Goal: Task Accomplishment & Management: Manage account settings

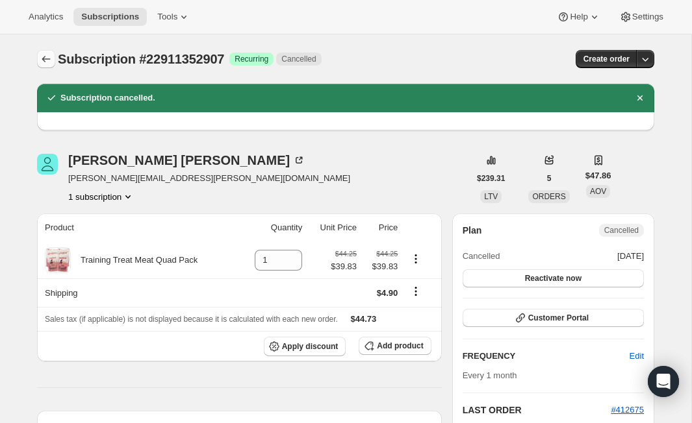
click at [49, 55] on icon "Subscriptions" at bounding box center [46, 59] width 13 height 13
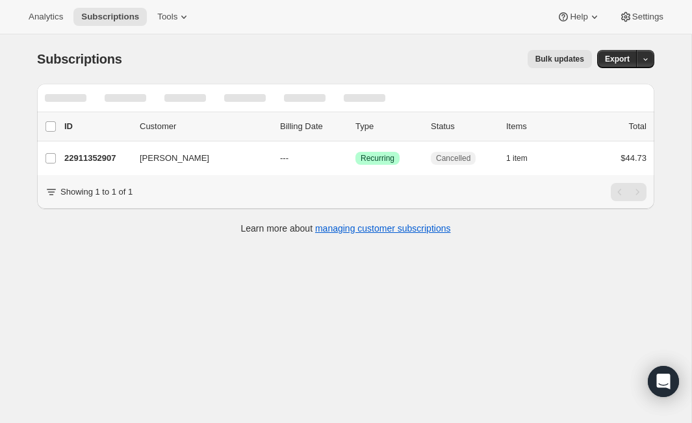
click at [647, 95] on div at bounding box center [345, 98] width 617 height 29
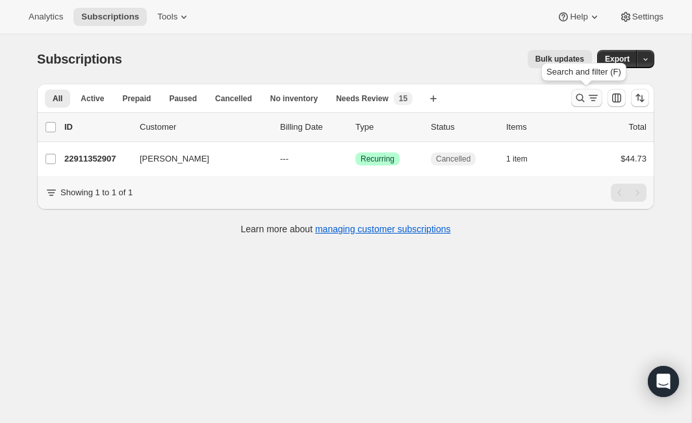
click at [584, 102] on icon "Search and filter results" at bounding box center [579, 98] width 13 height 13
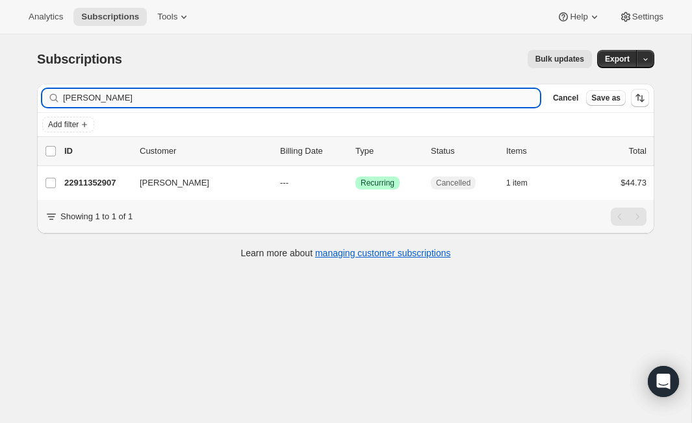
click at [158, 97] on input "Mackenzie O'Connor" at bounding box center [301, 98] width 477 height 18
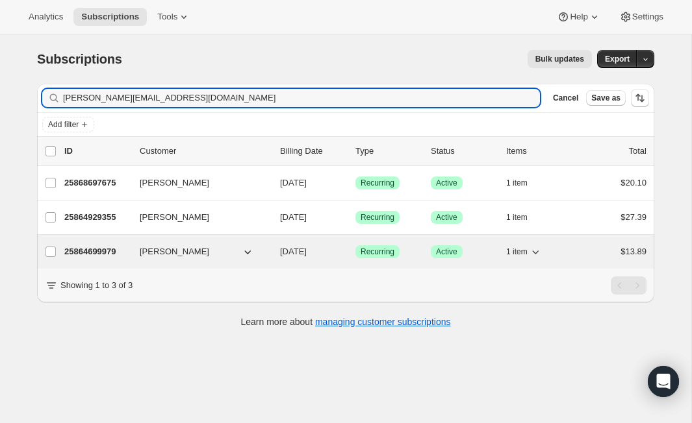
type input "madeline.51@icloud.com"
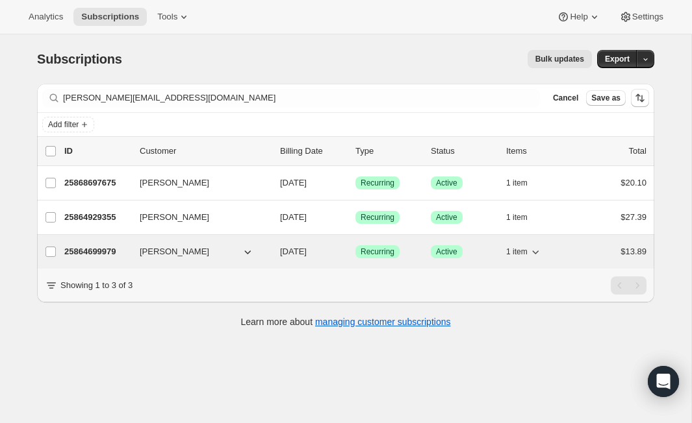
click at [98, 253] on p "25864699979" at bounding box center [96, 251] width 65 height 13
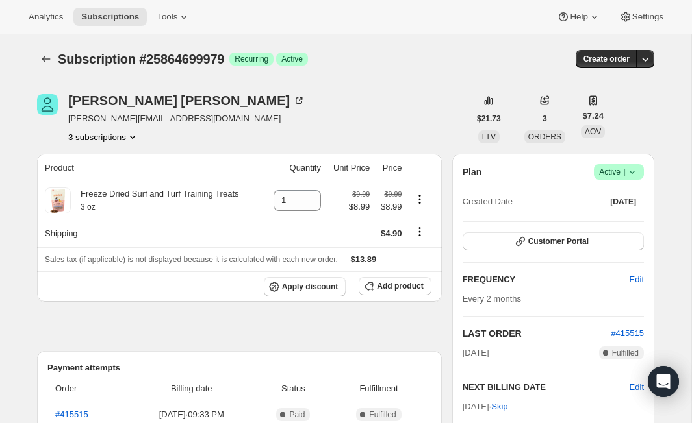
click at [638, 171] on span "Success Active |" at bounding box center [619, 172] width 50 height 16
click at [624, 223] on span "Cancel subscription" at bounding box center [613, 220] width 73 height 10
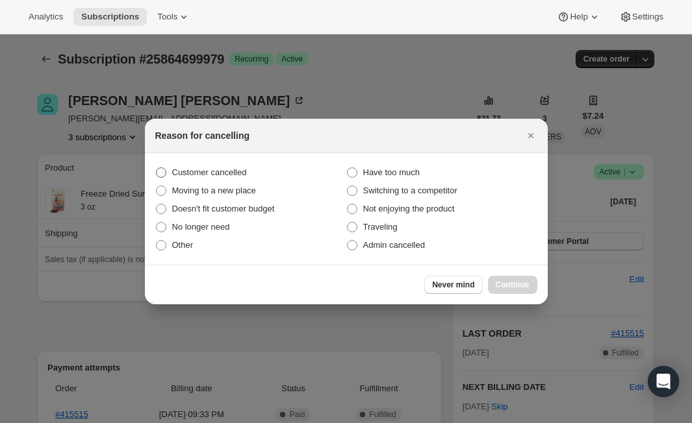
click at [169, 169] on label "Customer cancelled" at bounding box center [250, 173] width 191 height 18
click at [157, 168] on input "Customer cancelled" at bounding box center [156, 168] width 1 height 1
radio input "true"
click at [510, 284] on span "Continue" at bounding box center [512, 285] width 34 height 10
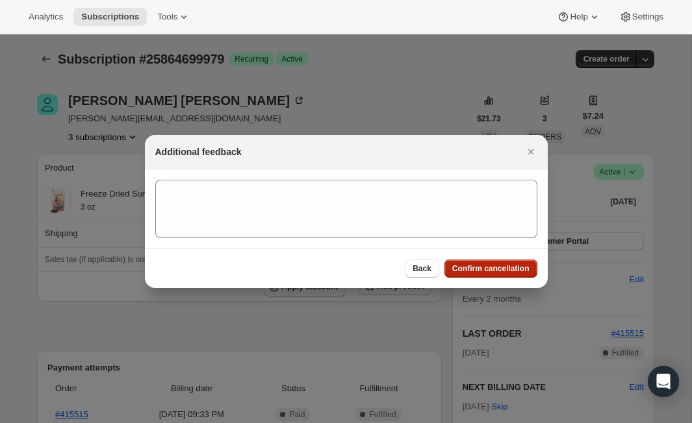
click at [480, 266] on span "Confirm cancellation" at bounding box center [490, 269] width 77 height 10
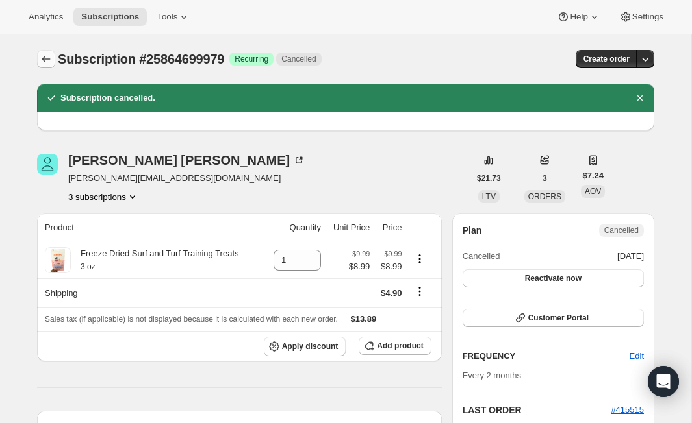
click at [47, 59] on icon "Subscriptions" at bounding box center [46, 59] width 13 height 13
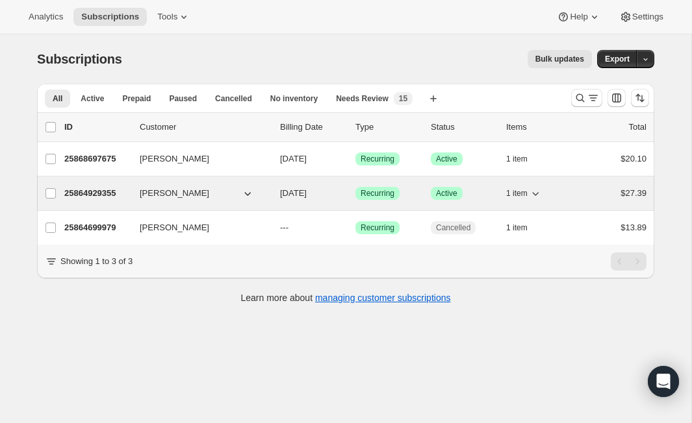
click at [115, 196] on p "25864929355" at bounding box center [96, 193] width 65 height 13
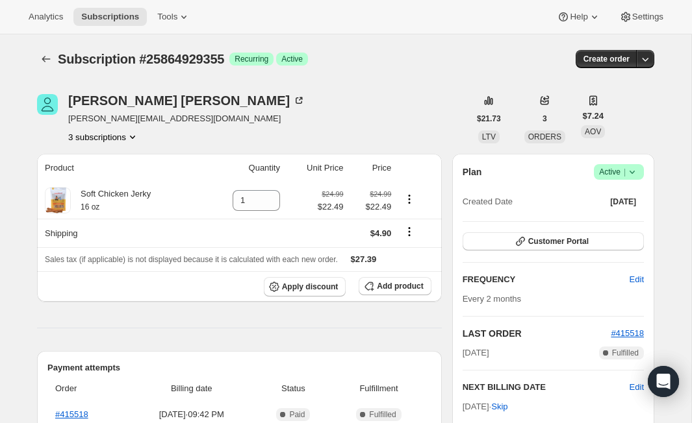
click at [640, 174] on span "Success Active |" at bounding box center [619, 172] width 50 height 16
click at [632, 219] on span "Cancel subscription" at bounding box center [613, 220] width 73 height 10
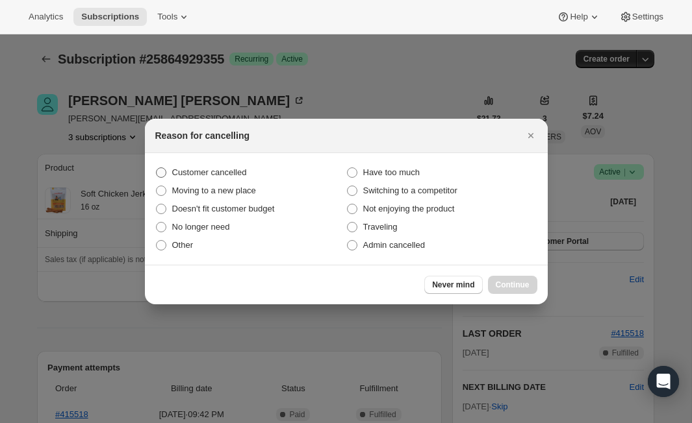
click at [241, 172] on span "Customer cancelled" at bounding box center [209, 173] width 75 height 10
click at [157, 168] on input "Customer cancelled" at bounding box center [156, 168] width 1 height 1
radio input "true"
click at [520, 288] on span "Continue" at bounding box center [512, 285] width 34 height 10
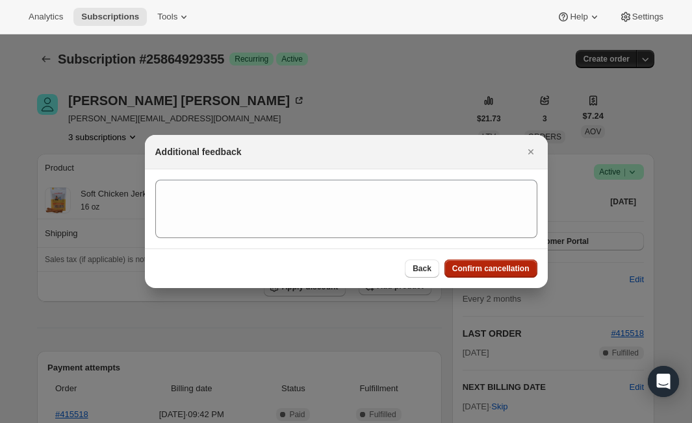
click at [477, 274] on button "Confirm cancellation" at bounding box center [490, 269] width 93 height 18
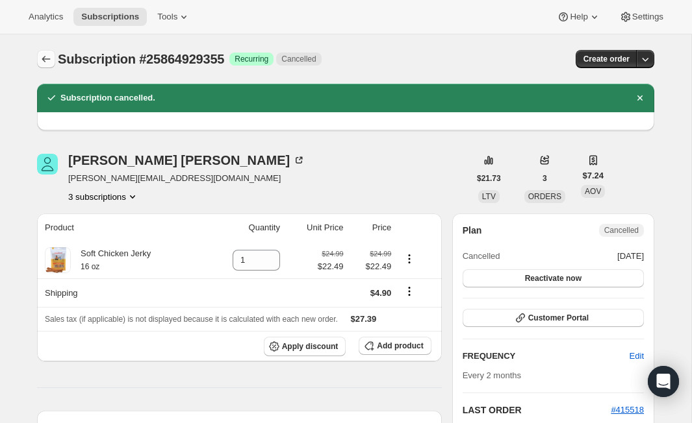
click at [47, 61] on icon "Subscriptions" at bounding box center [46, 59] width 13 height 13
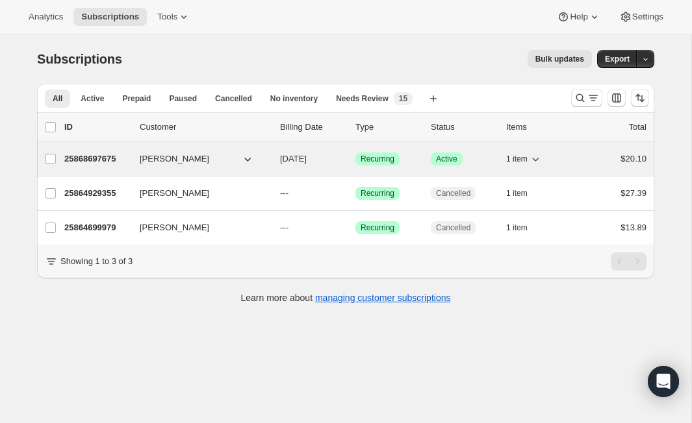
click at [101, 155] on p "25868697675" at bounding box center [96, 159] width 65 height 13
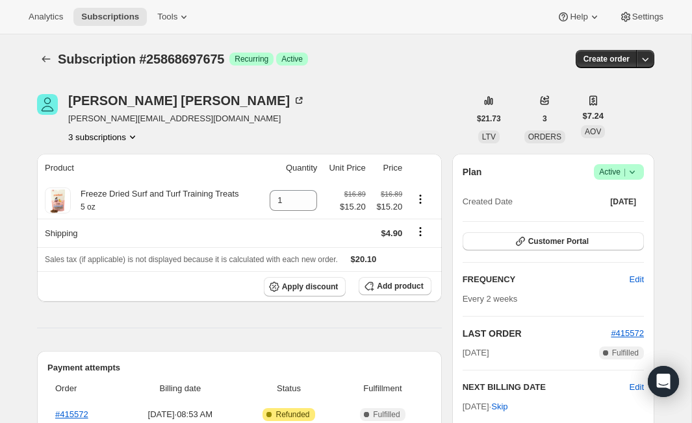
click at [634, 176] on icon at bounding box center [631, 172] width 13 height 13
click at [620, 223] on span "Cancel subscription" at bounding box center [613, 220] width 73 height 10
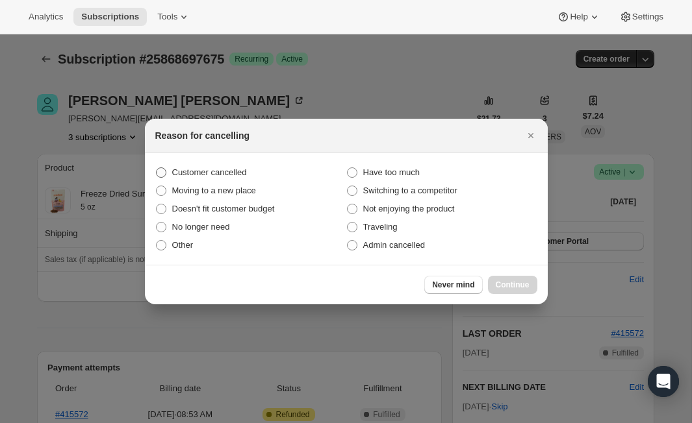
click at [232, 172] on span "Customer cancelled" at bounding box center [209, 173] width 75 height 10
click at [157, 168] on input "Customer cancelled" at bounding box center [156, 168] width 1 height 1
radio input "true"
click at [523, 278] on button "Continue" at bounding box center [512, 285] width 49 height 18
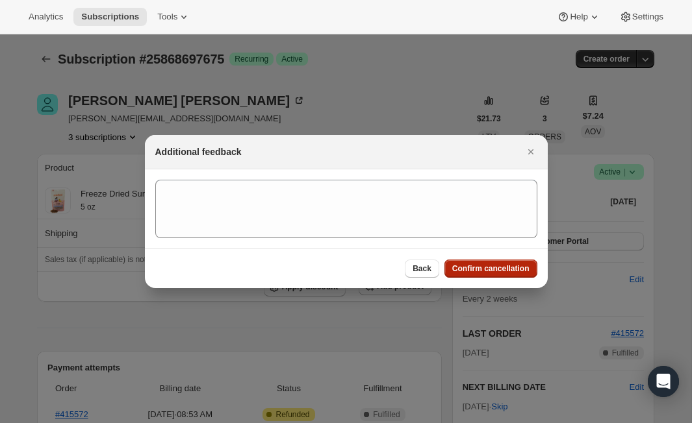
click at [516, 269] on span "Confirm cancellation" at bounding box center [490, 269] width 77 height 10
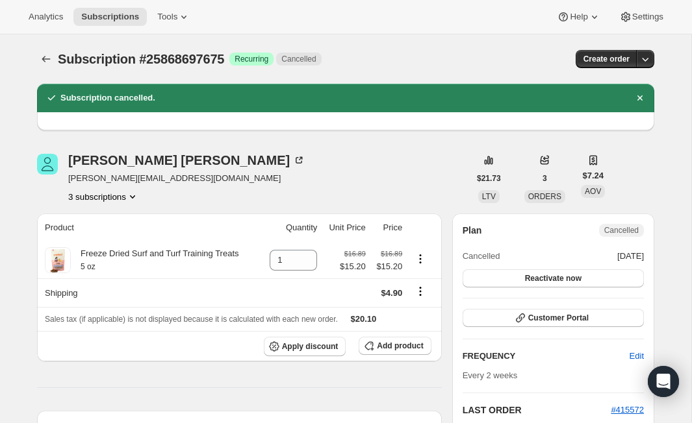
click at [49, 56] on icon "Subscriptions" at bounding box center [46, 59] width 13 height 13
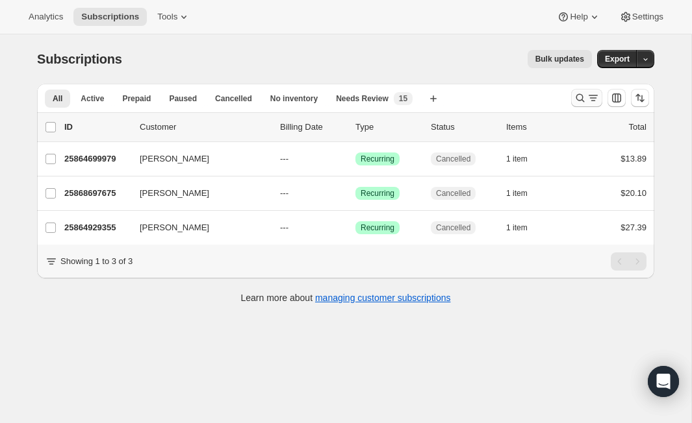
click at [585, 97] on icon "Search and filter results" at bounding box center [579, 98] width 13 height 13
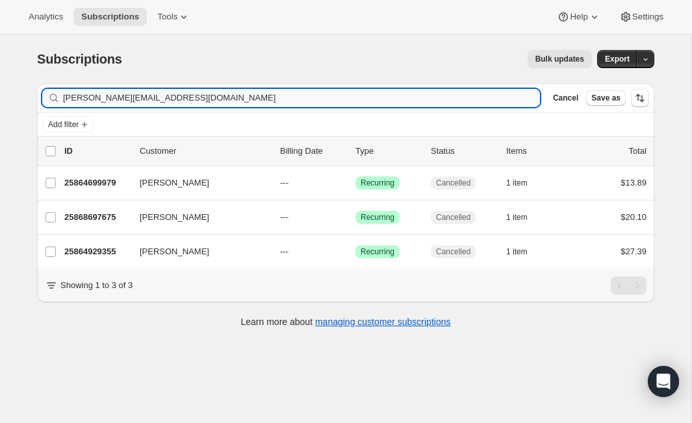
click at [286, 95] on input "[PERSON_NAME][EMAIL_ADDRESS][DOMAIN_NAME]" at bounding box center [301, 98] width 477 height 18
click at [286, 95] on input "madeline.51@icloud.com" at bounding box center [301, 98] width 477 height 18
type input "chubbell104@gmail.com"
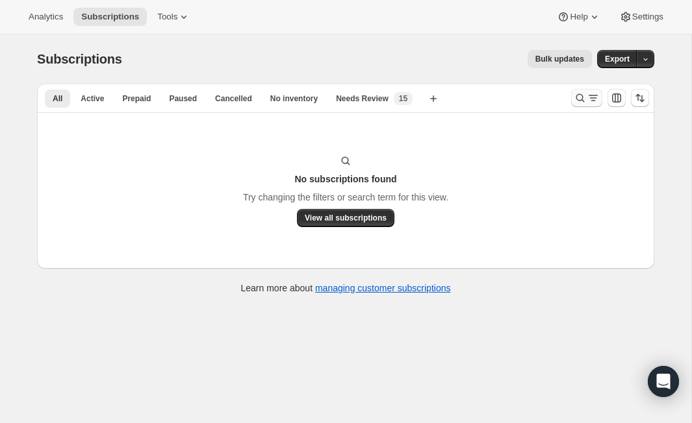
click at [582, 95] on icon "Search and filter results" at bounding box center [580, 98] width 8 height 8
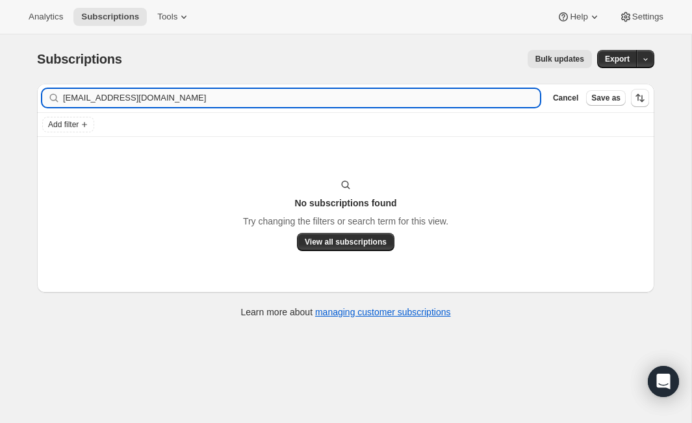
click at [120, 101] on input "[EMAIL_ADDRESS][DOMAIN_NAME]" at bounding box center [301, 98] width 477 height 18
type input "sarad1523@gmail.com"
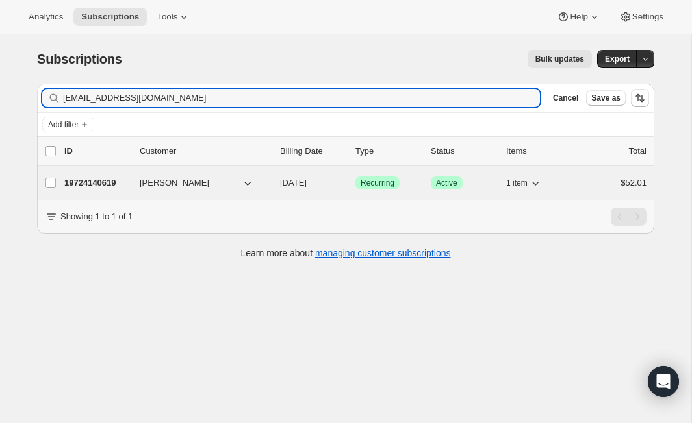
click at [98, 183] on p "19724140619" at bounding box center [96, 183] width 65 height 13
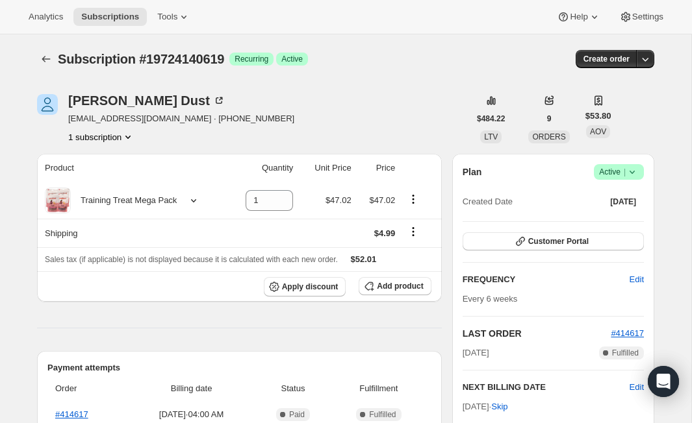
click at [636, 176] on icon at bounding box center [631, 172] width 13 height 13
click at [638, 224] on span "Cancel subscription" at bounding box center [613, 220] width 73 height 10
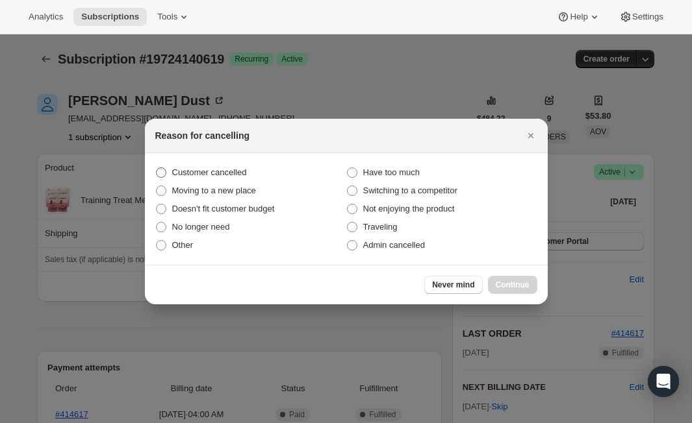
click at [227, 171] on span "Customer cancelled" at bounding box center [209, 173] width 75 height 10
click at [157, 168] on input "Customer cancelled" at bounding box center [156, 168] width 1 height 1
radio input "true"
click at [516, 278] on button "Continue" at bounding box center [512, 285] width 49 height 18
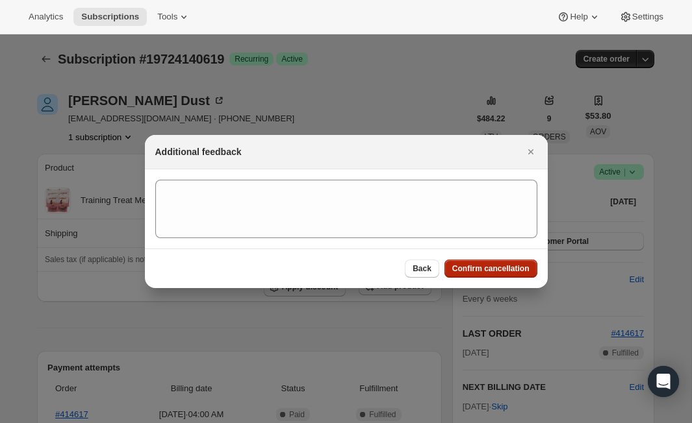
click at [512, 271] on span "Confirm cancellation" at bounding box center [490, 269] width 77 height 10
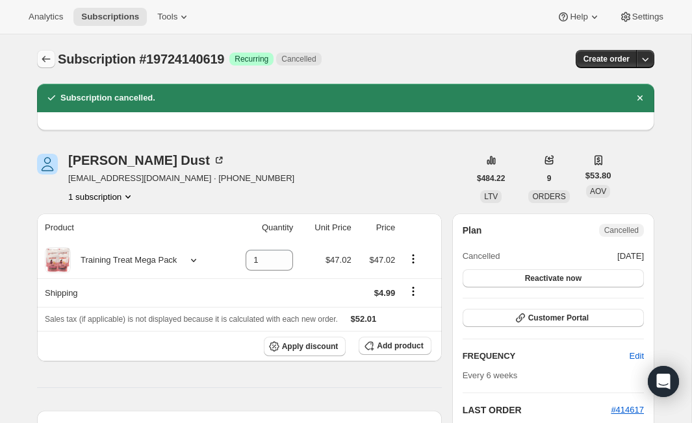
click at [44, 56] on icon "Subscriptions" at bounding box center [46, 59] width 8 height 6
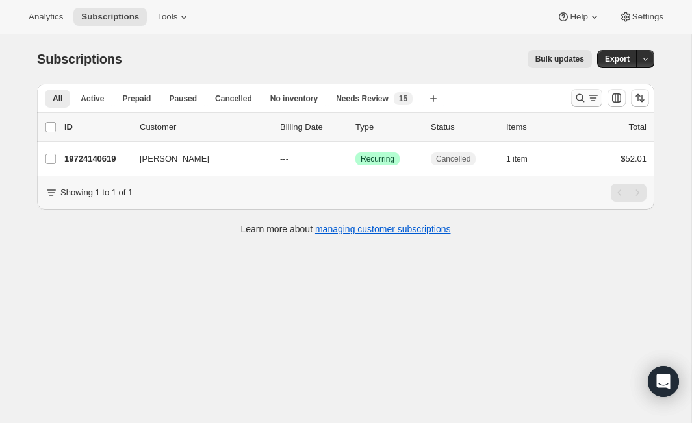
click at [584, 95] on icon "Search and filter results" at bounding box center [579, 98] width 13 height 13
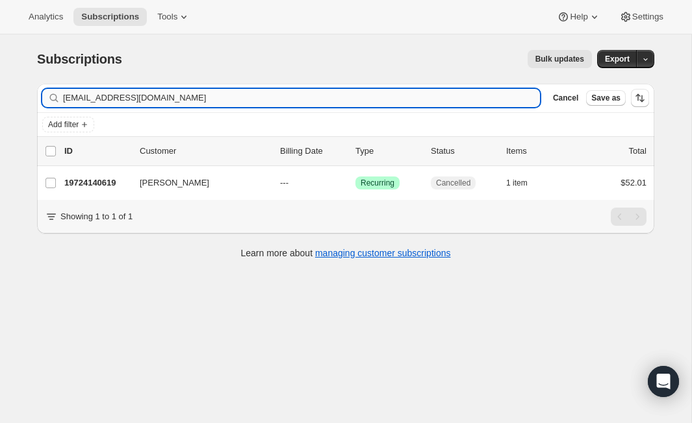
click at [266, 103] on input "sarad1523@gmail.com" at bounding box center [301, 98] width 477 height 18
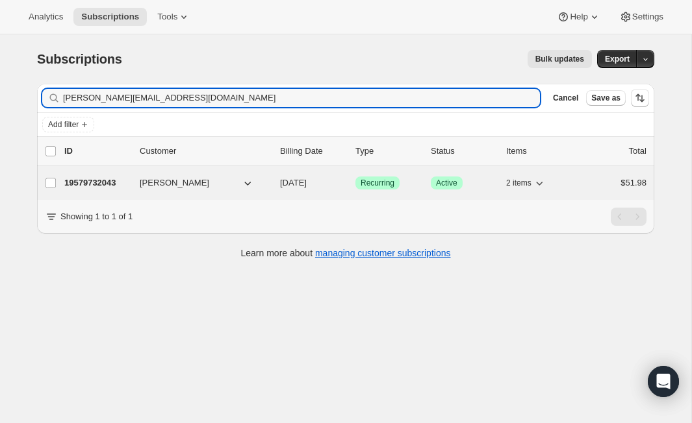
type input "s.yoder@q.com"
click at [110, 183] on p "19579732043" at bounding box center [96, 183] width 65 height 13
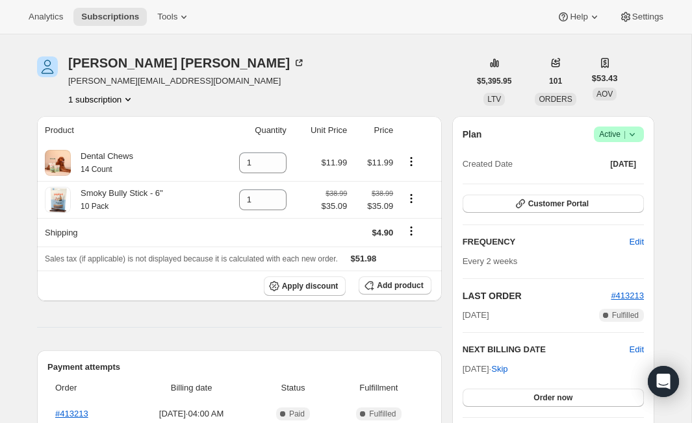
scroll to position [40, 0]
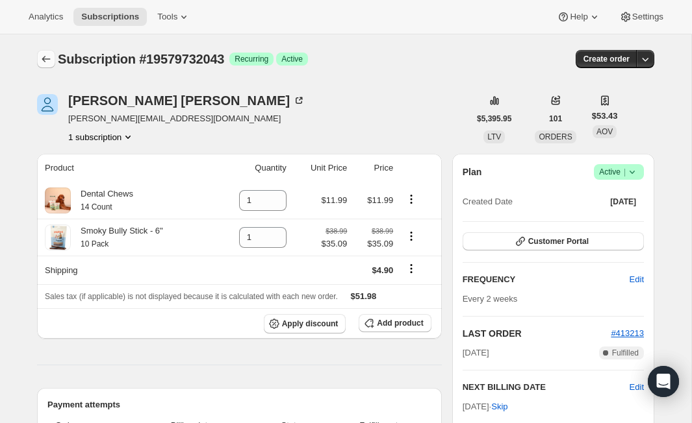
click at [40, 58] on icon "Subscriptions" at bounding box center [46, 59] width 13 height 13
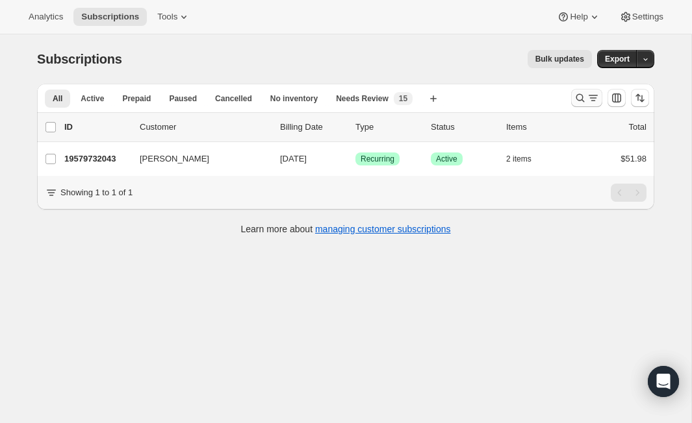
click at [575, 99] on icon "Search and filter results" at bounding box center [579, 98] width 13 height 13
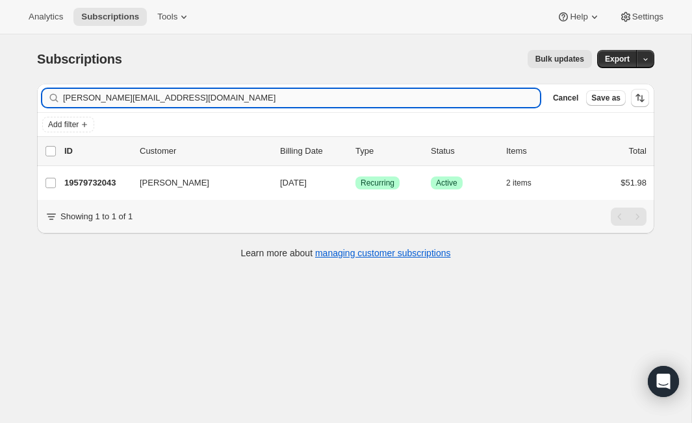
click at [188, 102] on input "s.yoder@q.com" at bounding box center [301, 98] width 477 height 18
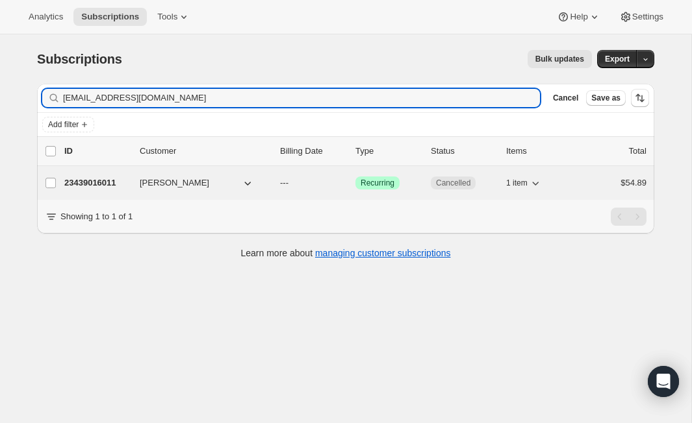
type input "[EMAIL_ADDRESS][DOMAIN_NAME]"
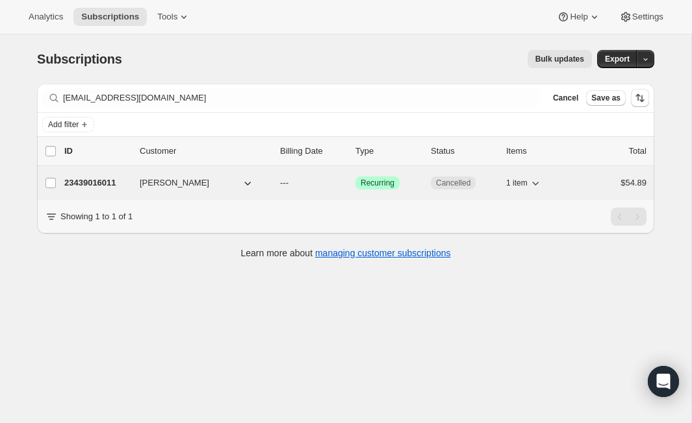
click at [108, 178] on p "23439016011" at bounding box center [96, 183] width 65 height 13
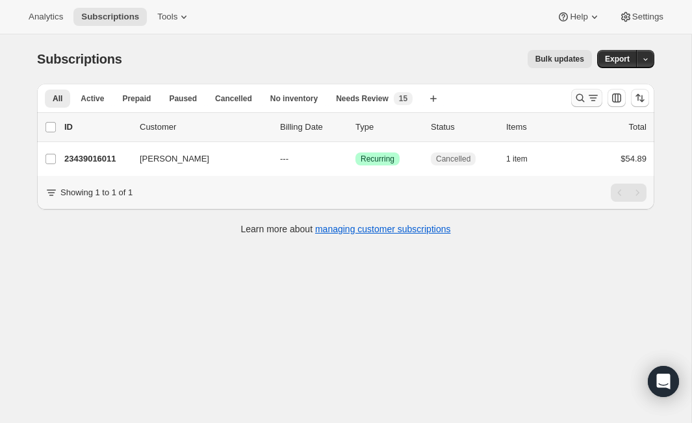
click at [579, 92] on icon "Search and filter results" at bounding box center [579, 98] width 13 height 13
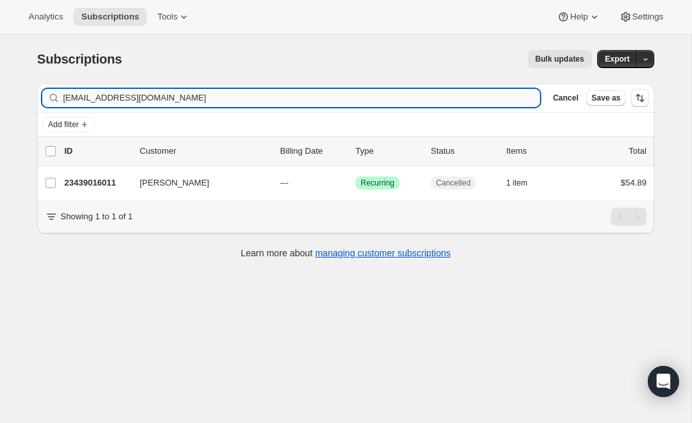
click at [222, 98] on input "[EMAIL_ADDRESS][DOMAIN_NAME]" at bounding box center [301, 98] width 477 height 18
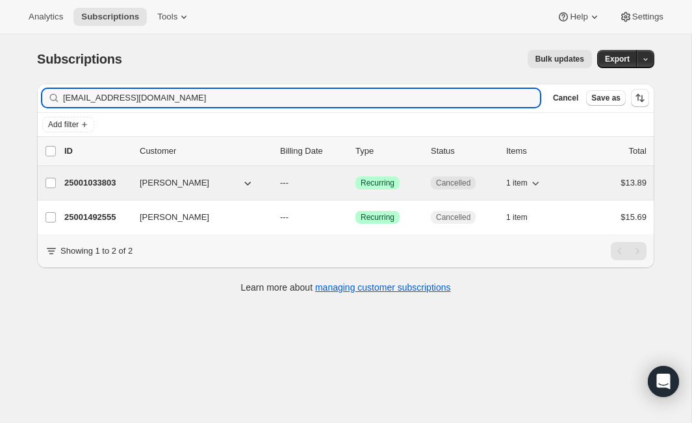
type input "[EMAIL_ADDRESS][DOMAIN_NAME]"
click at [105, 188] on p "25001033803" at bounding box center [96, 183] width 65 height 13
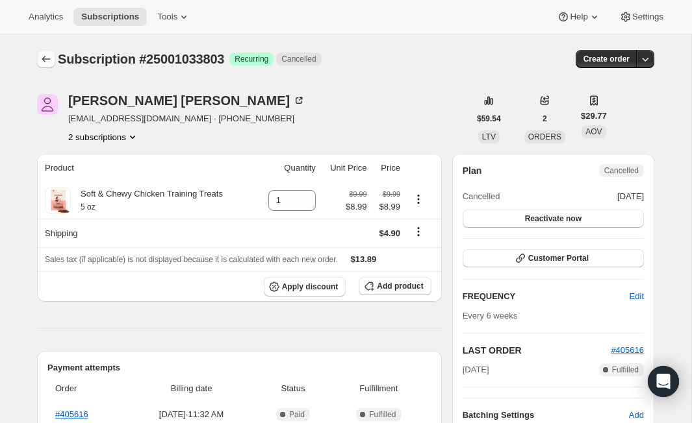
click at [40, 60] on icon "Subscriptions" at bounding box center [46, 59] width 13 height 13
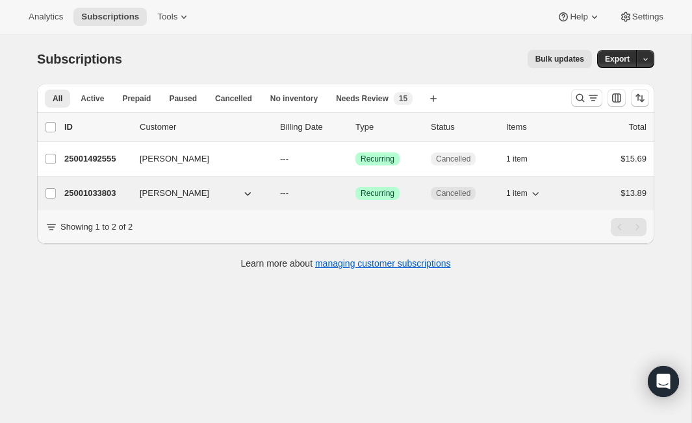
click at [110, 190] on p "25001033803" at bounding box center [96, 193] width 65 height 13
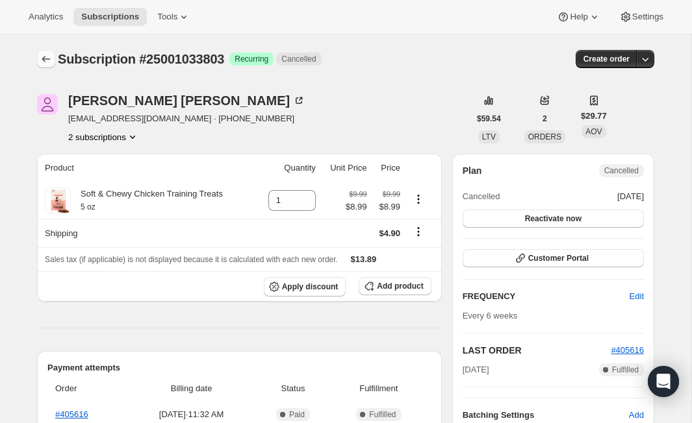
click at [49, 56] on icon "Subscriptions" at bounding box center [46, 59] width 13 height 13
